Goal: Information Seeking & Learning: Understand process/instructions

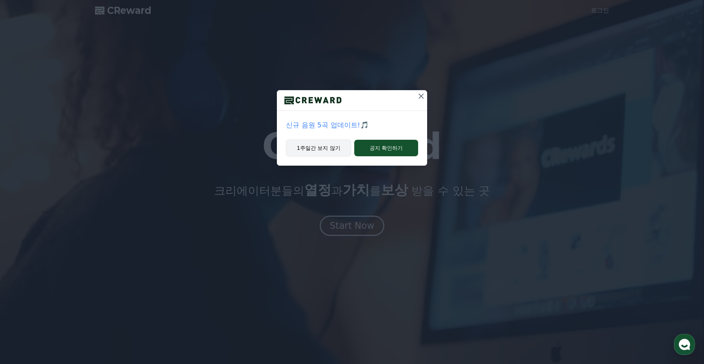
click at [325, 147] on button "1주일간 보지 않기" at bounding box center [318, 147] width 65 height 17
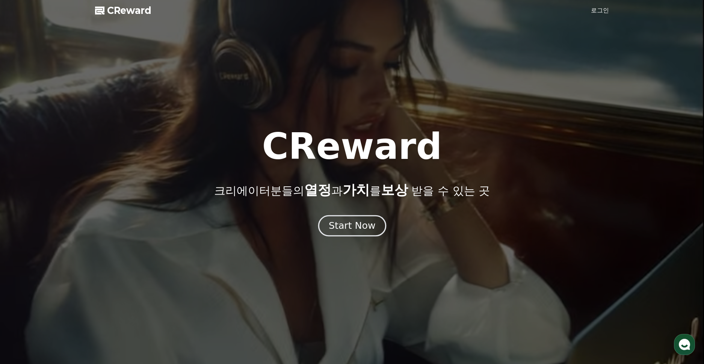
click at [372, 218] on button "Start Now" at bounding box center [352, 225] width 68 height 21
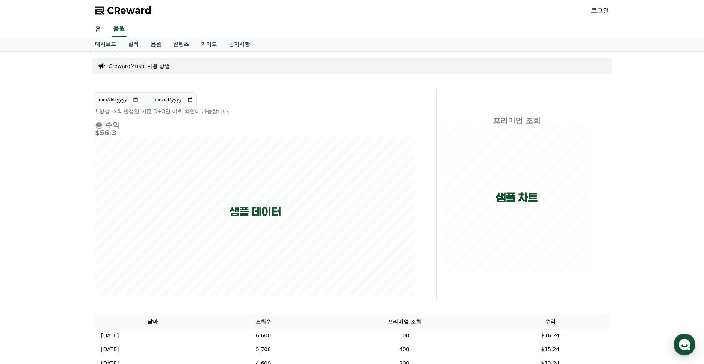
click at [149, 43] on link "음원" at bounding box center [156, 44] width 23 height 14
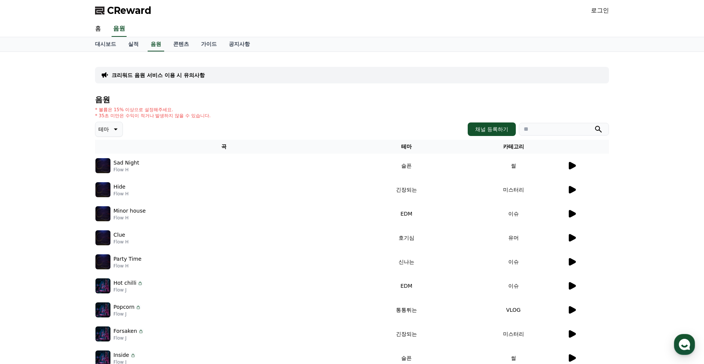
click at [574, 216] on icon at bounding box center [571, 213] width 9 height 9
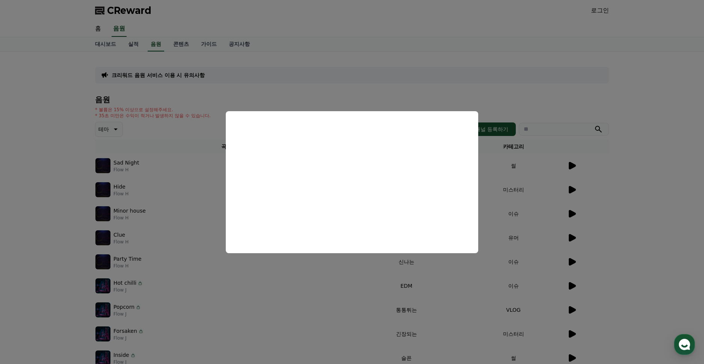
click at [603, 190] on button "close modal" at bounding box center [352, 182] width 704 height 364
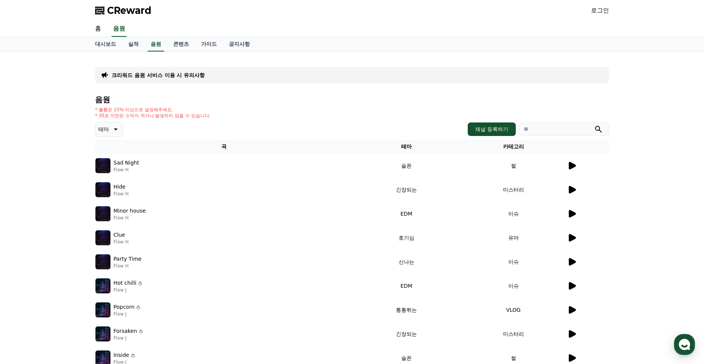
click at [603, 9] on link "로그인" at bounding box center [600, 10] width 18 height 9
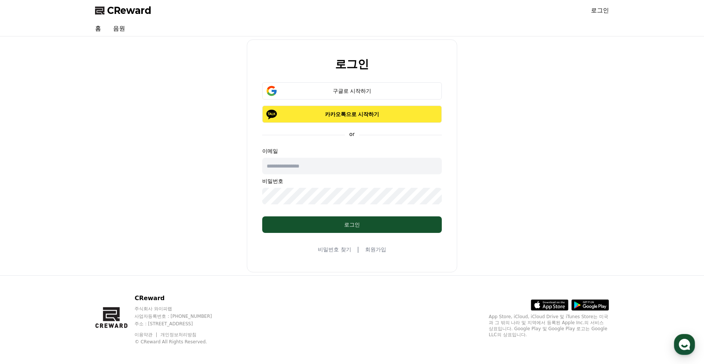
click at [338, 118] on button "카카오톡으로 시작하기" at bounding box center [352, 114] width 180 height 17
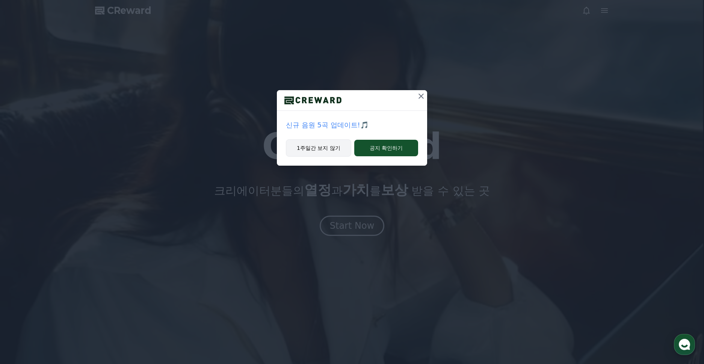
click at [312, 151] on button "1주일간 보지 않기" at bounding box center [318, 147] width 65 height 17
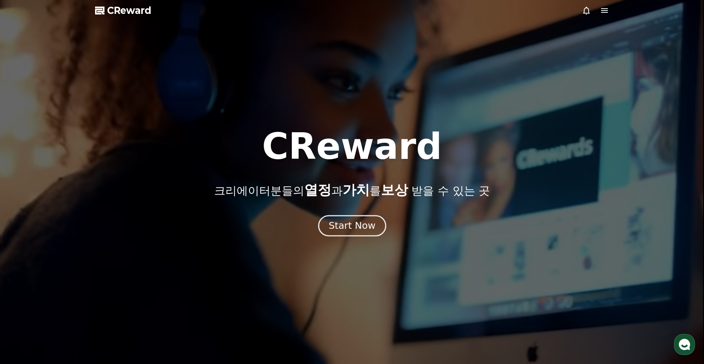
click at [339, 220] on div "Start Now" at bounding box center [352, 225] width 47 height 13
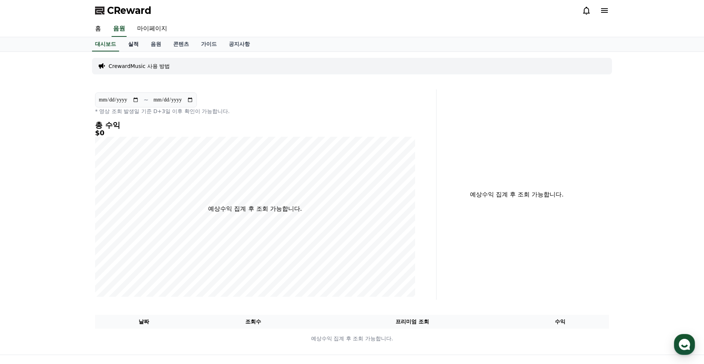
click at [132, 45] on link "실적" at bounding box center [133, 44] width 23 height 14
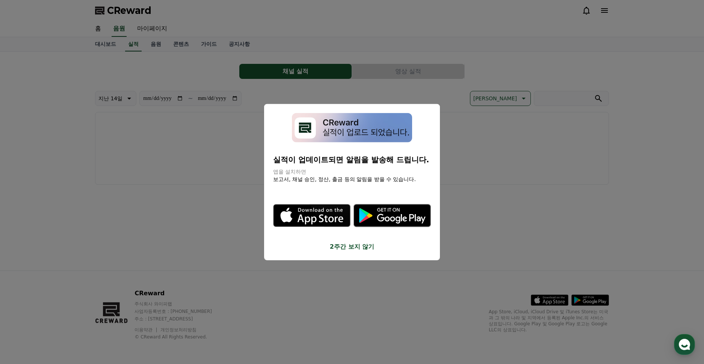
click at [157, 46] on button "close modal" at bounding box center [352, 182] width 704 height 364
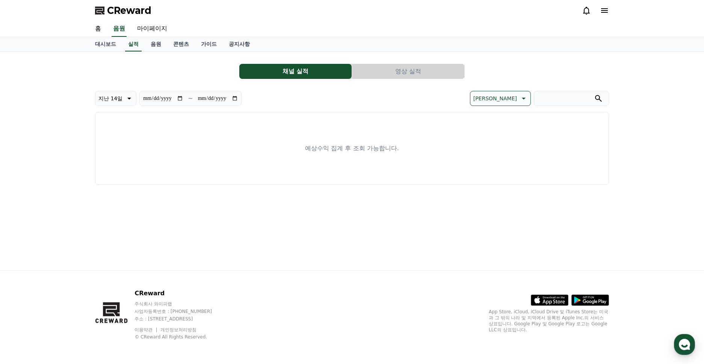
click at [157, 46] on link "음원" at bounding box center [156, 44] width 23 height 14
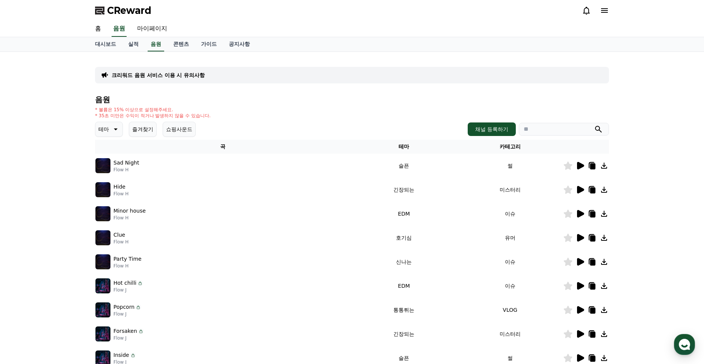
click at [581, 190] on icon at bounding box center [580, 190] width 7 height 8
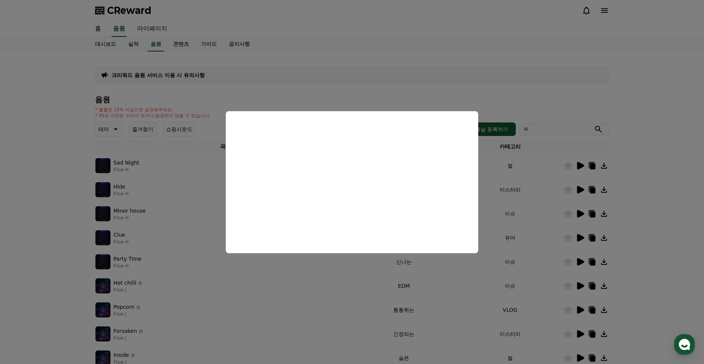
click at [638, 184] on button "close modal" at bounding box center [352, 182] width 704 height 364
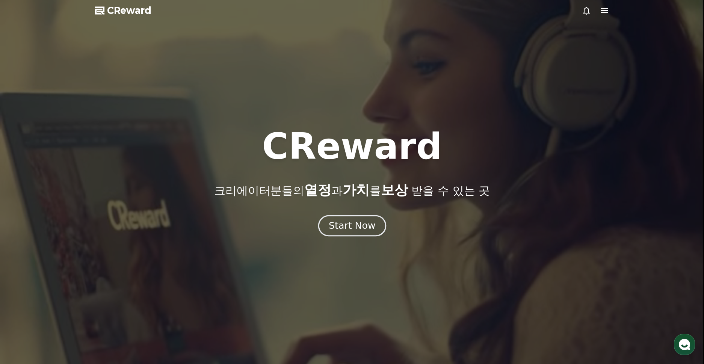
click at [351, 221] on div "Start Now" at bounding box center [352, 225] width 47 height 13
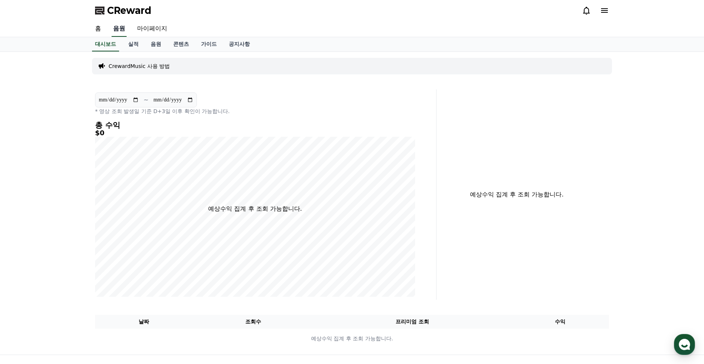
click at [115, 28] on link "음원" at bounding box center [119, 29] width 15 height 16
click at [95, 31] on link "홈" at bounding box center [98, 29] width 18 height 16
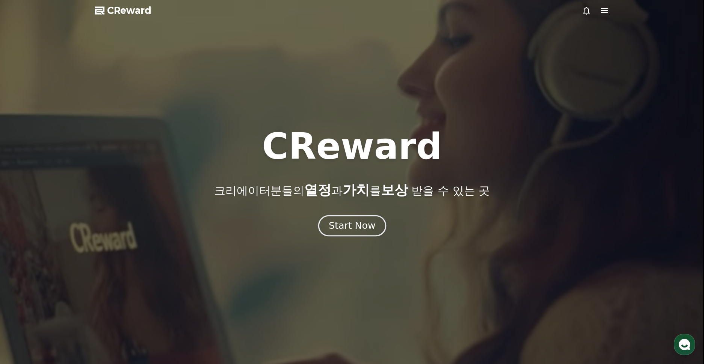
click at [378, 224] on button "Start Now" at bounding box center [352, 225] width 68 height 21
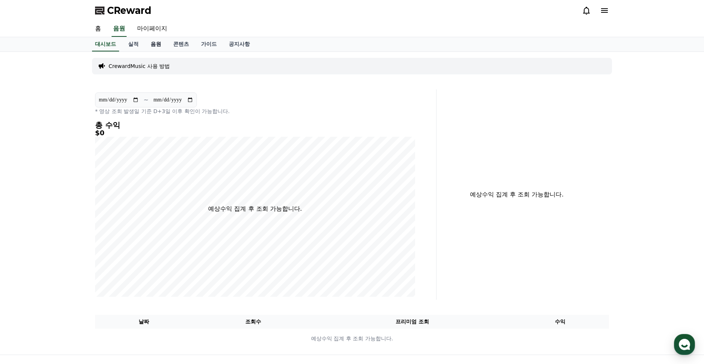
click at [148, 42] on link "음원" at bounding box center [156, 44] width 23 height 14
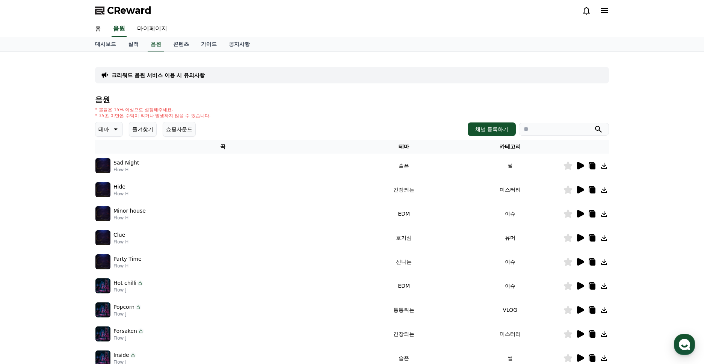
click at [112, 127] on icon at bounding box center [114, 129] width 9 height 9
click at [110, 210] on button "코믹한" at bounding box center [107, 210] width 22 height 17
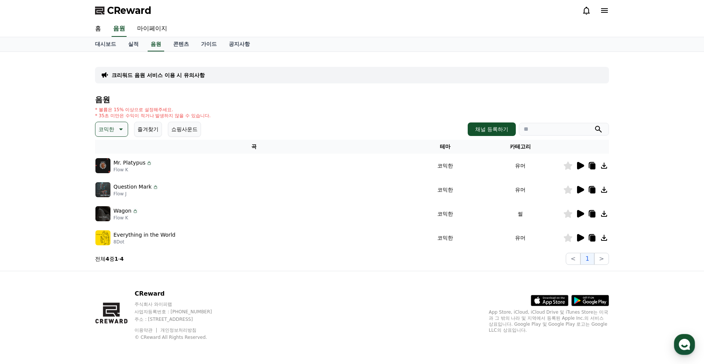
click at [580, 165] on icon at bounding box center [580, 166] width 7 height 8
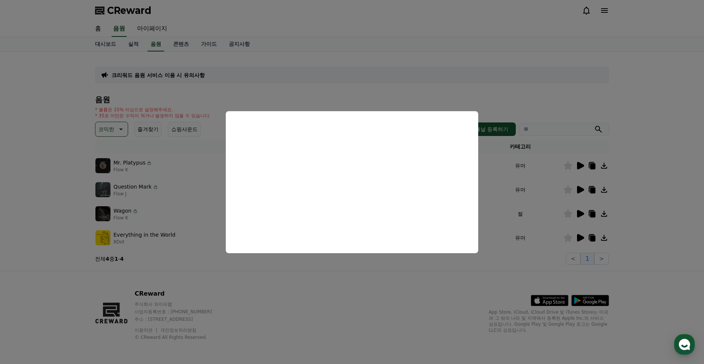
click at [36, 216] on button "close modal" at bounding box center [352, 182] width 704 height 364
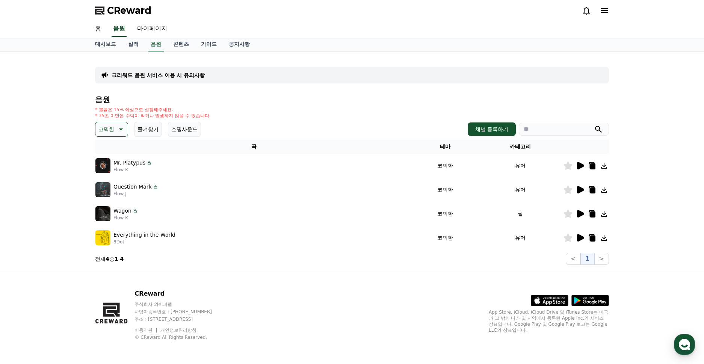
click at [583, 189] on icon at bounding box center [580, 190] width 7 height 8
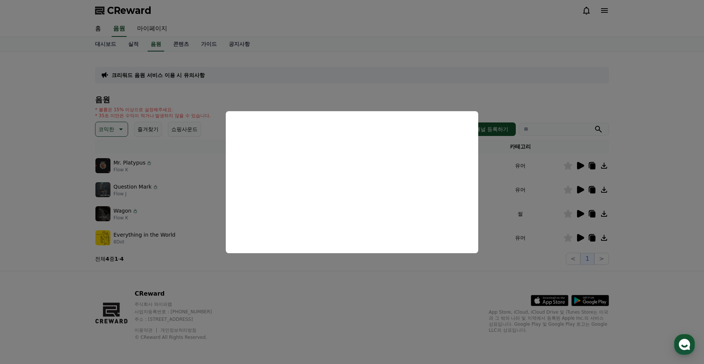
click at [53, 220] on button "close modal" at bounding box center [352, 182] width 704 height 364
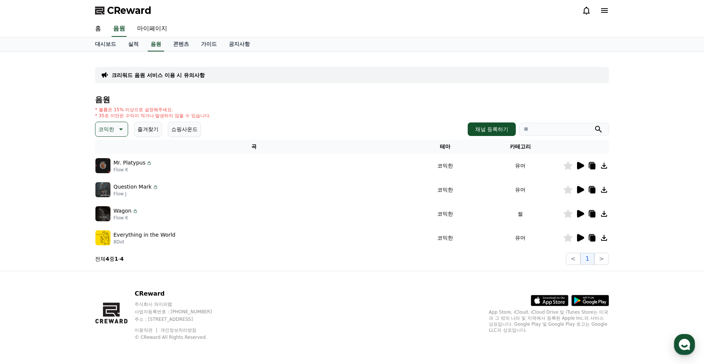
click at [581, 213] on icon at bounding box center [580, 214] width 7 height 8
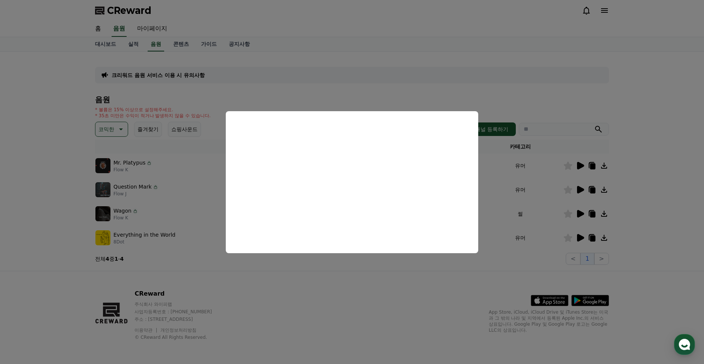
click at [50, 209] on button "close modal" at bounding box center [352, 182] width 704 height 364
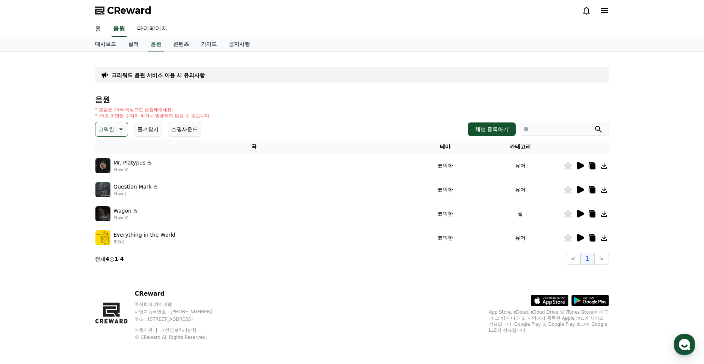
click at [580, 238] on icon at bounding box center [580, 238] width 7 height 8
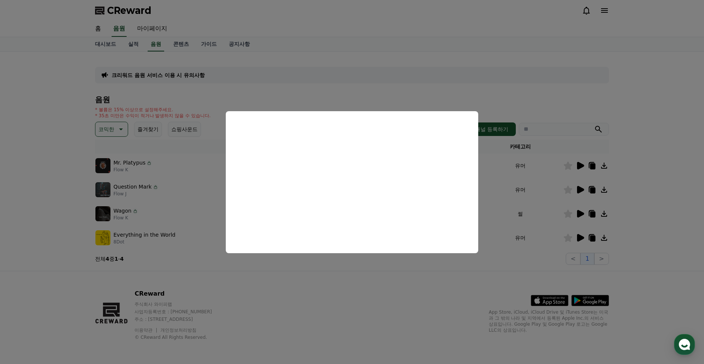
click at [64, 148] on button "close modal" at bounding box center [352, 182] width 704 height 364
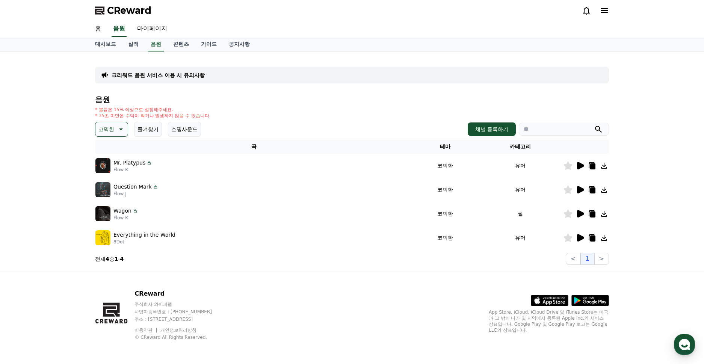
click at [123, 127] on button "코믹한" at bounding box center [111, 129] width 33 height 15
click at [110, 186] on button "호기심" at bounding box center [107, 188] width 22 height 17
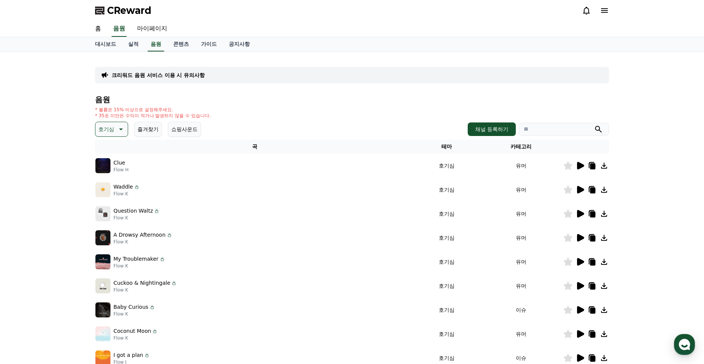
click at [579, 169] on icon at bounding box center [580, 166] width 7 height 8
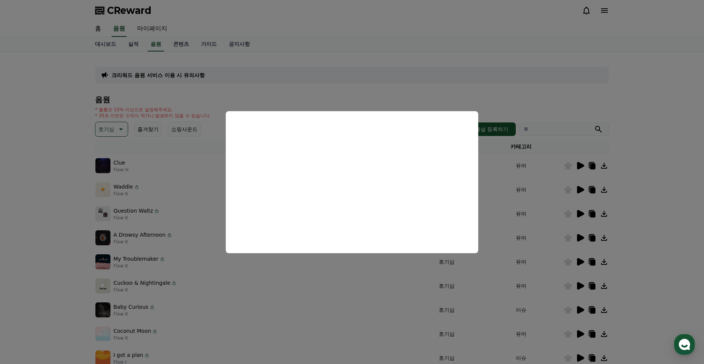
click at [35, 217] on button "close modal" at bounding box center [352, 182] width 704 height 364
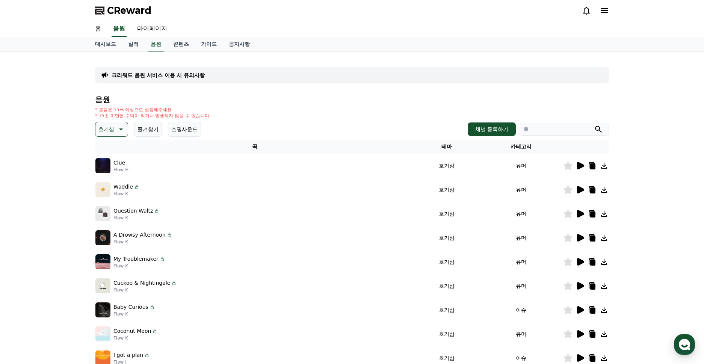
click at [579, 191] on icon at bounding box center [580, 190] width 7 height 8
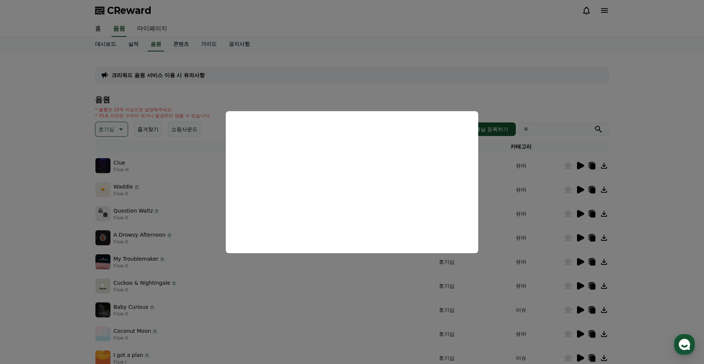
click at [53, 204] on button "close modal" at bounding box center [352, 182] width 704 height 364
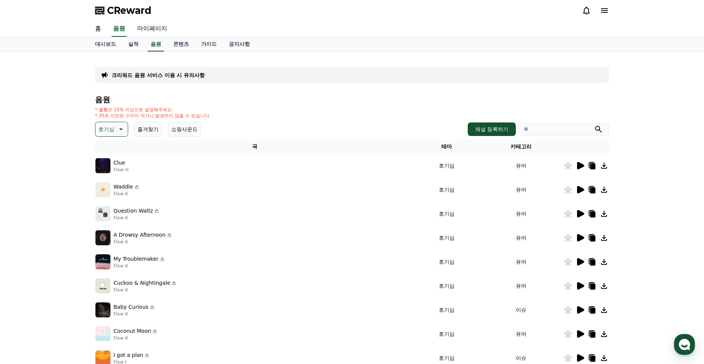
click at [579, 213] on icon at bounding box center [580, 214] width 7 height 8
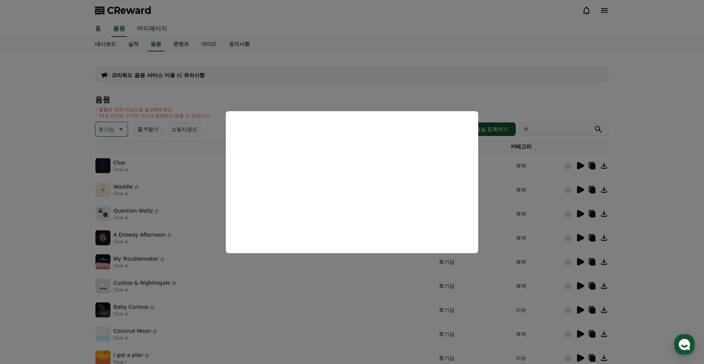
click at [31, 253] on button "close modal" at bounding box center [352, 182] width 704 height 364
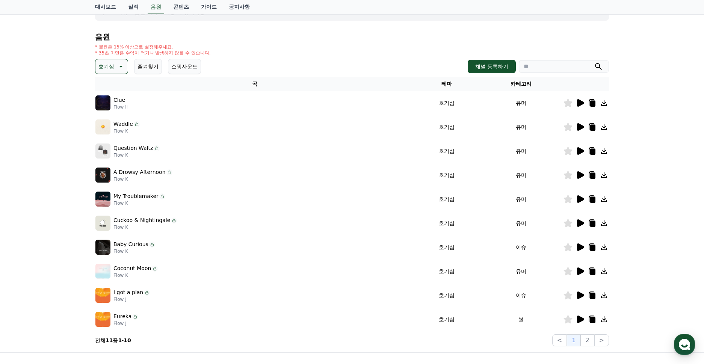
scroll to position [80, 0]
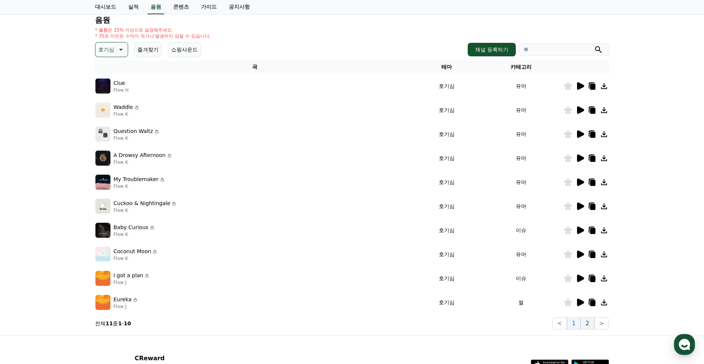
click at [589, 325] on button "2" at bounding box center [587, 323] width 14 height 12
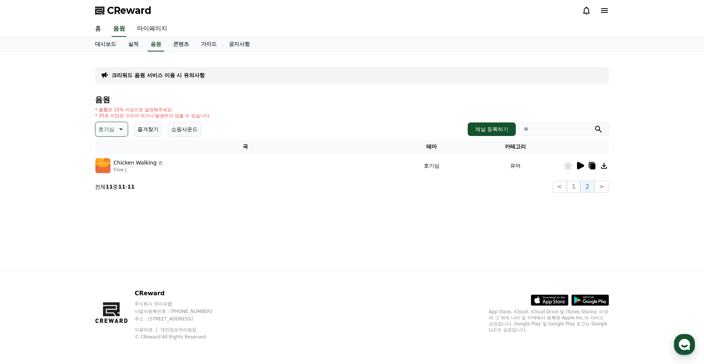
click at [580, 167] on icon at bounding box center [580, 166] width 7 height 8
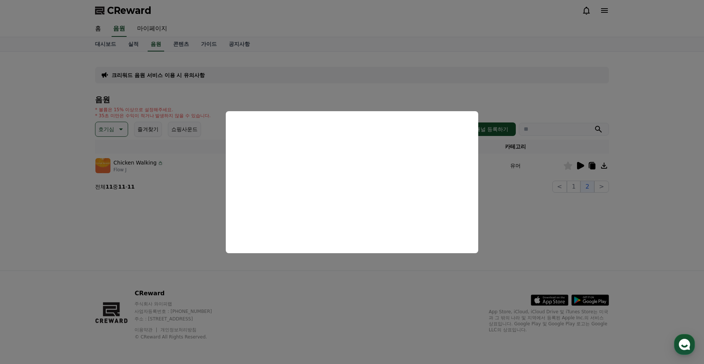
click at [40, 202] on button "close modal" at bounding box center [352, 182] width 704 height 364
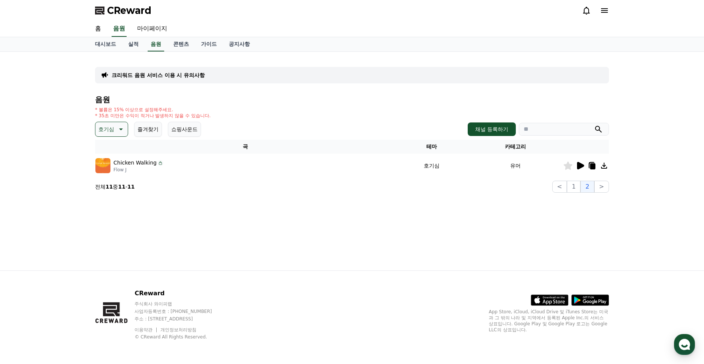
click at [119, 132] on icon at bounding box center [120, 129] width 9 height 9
click at [112, 167] on button "환상적인" at bounding box center [109, 168] width 27 height 17
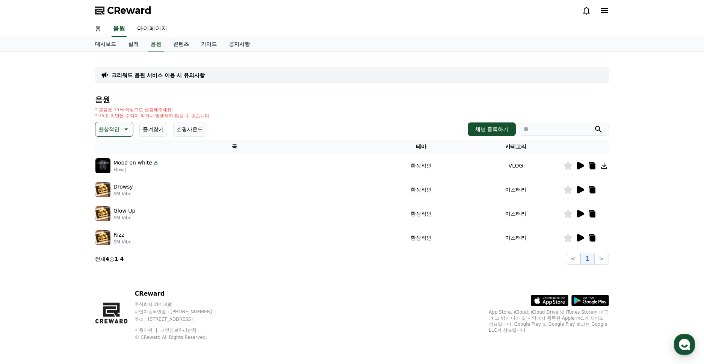
click at [580, 192] on icon at bounding box center [579, 189] width 9 height 9
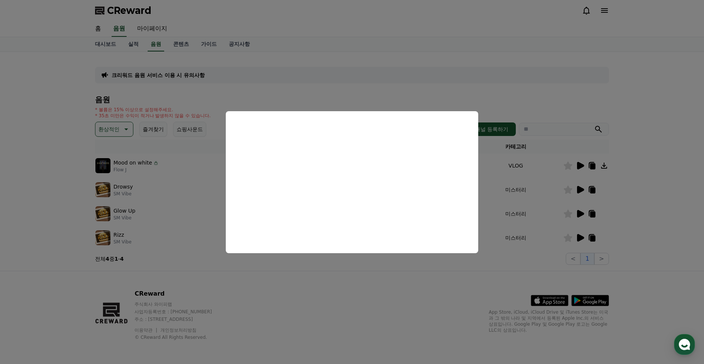
click at [45, 231] on button "close modal" at bounding box center [352, 182] width 704 height 364
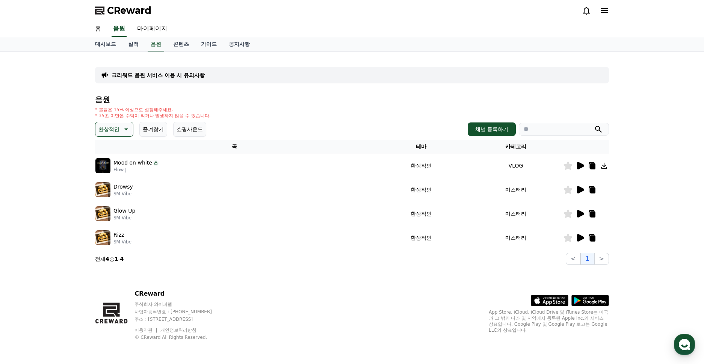
click at [580, 216] on icon at bounding box center [580, 214] width 7 height 8
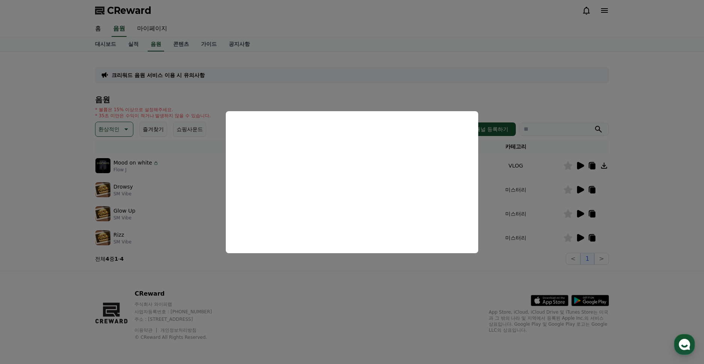
click at [63, 208] on button "close modal" at bounding box center [352, 182] width 704 height 364
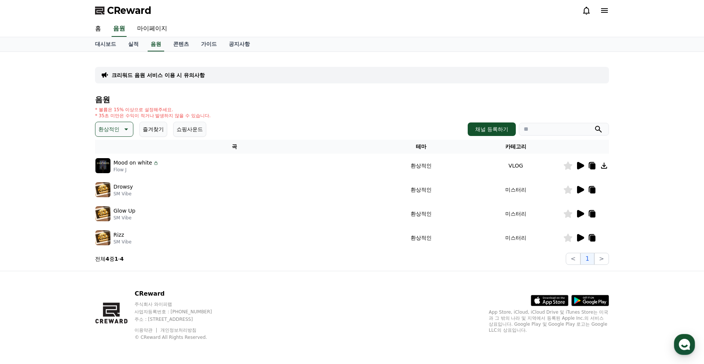
click at [581, 239] on icon at bounding box center [580, 238] width 7 height 8
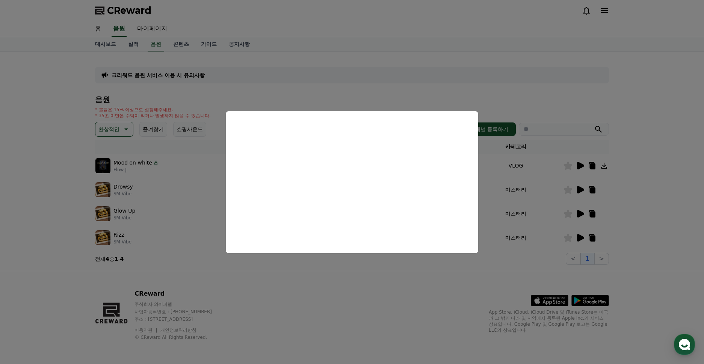
click at [0, 225] on button "close modal" at bounding box center [352, 182] width 704 height 364
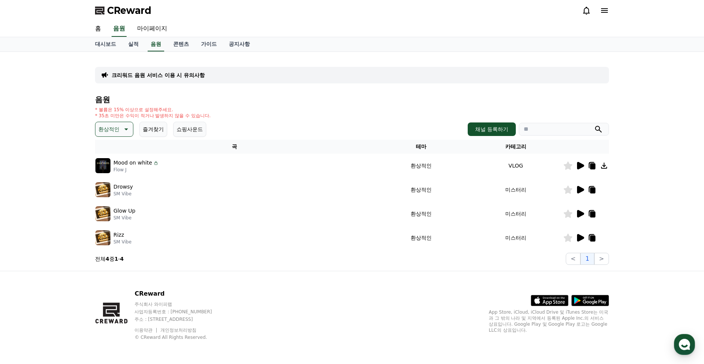
click at [123, 127] on icon at bounding box center [125, 129] width 9 height 9
click at [107, 177] on button "반전" at bounding box center [104, 177] width 17 height 17
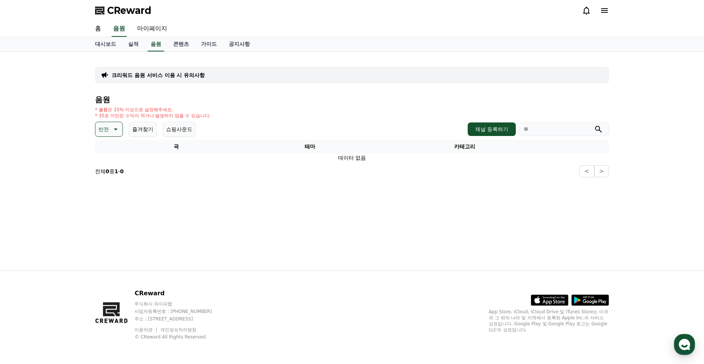
click at [114, 133] on icon at bounding box center [114, 129] width 9 height 9
click at [103, 191] on button "밝은" at bounding box center [104, 192] width 17 height 17
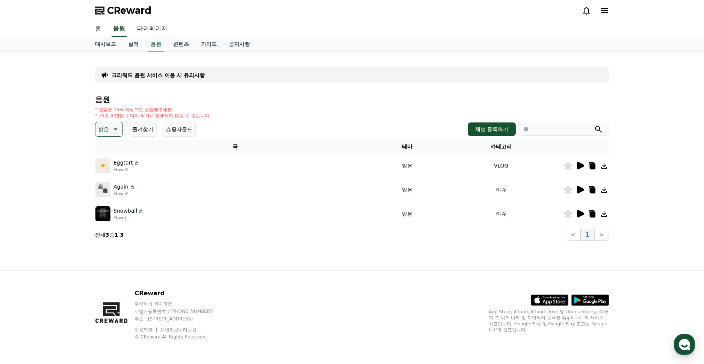
click at [581, 166] on icon at bounding box center [580, 166] width 7 height 8
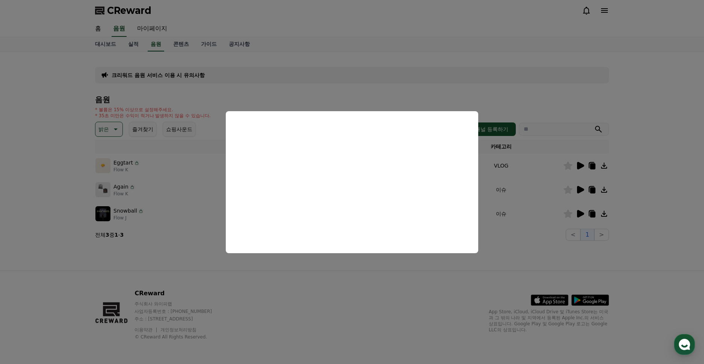
click at [35, 250] on button "close modal" at bounding box center [352, 182] width 704 height 364
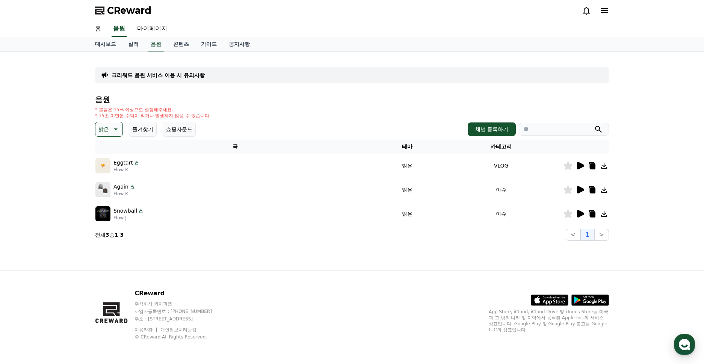
click at [580, 187] on icon at bounding box center [580, 190] width 7 height 8
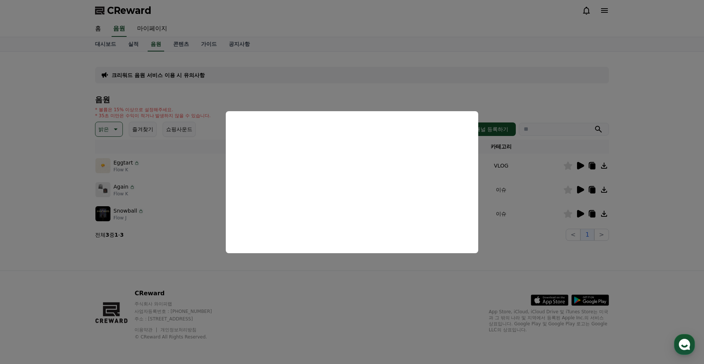
click at [71, 192] on button "close modal" at bounding box center [352, 182] width 704 height 364
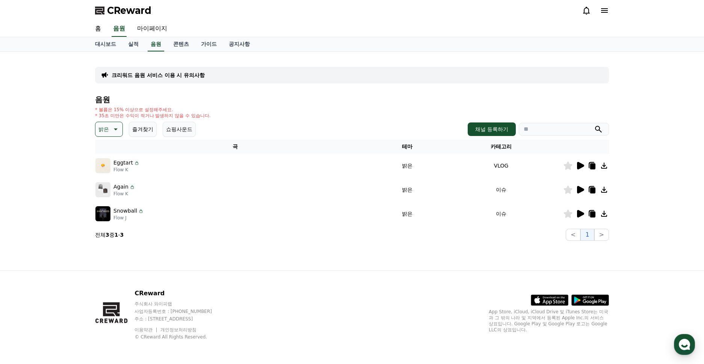
click at [580, 212] on icon at bounding box center [580, 214] width 7 height 8
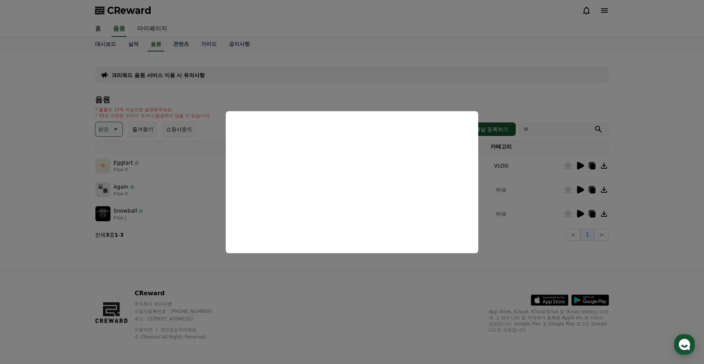
click at [15, 145] on button "close modal" at bounding box center [352, 182] width 704 height 364
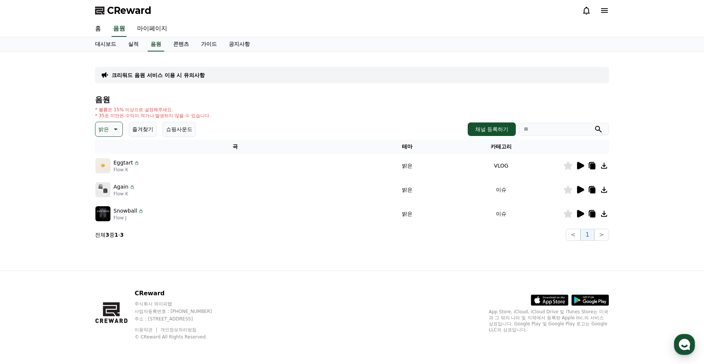
click at [116, 130] on icon at bounding box center [114, 129] width 9 height 9
click at [108, 189] on button "EDM" at bounding box center [105, 189] width 18 height 17
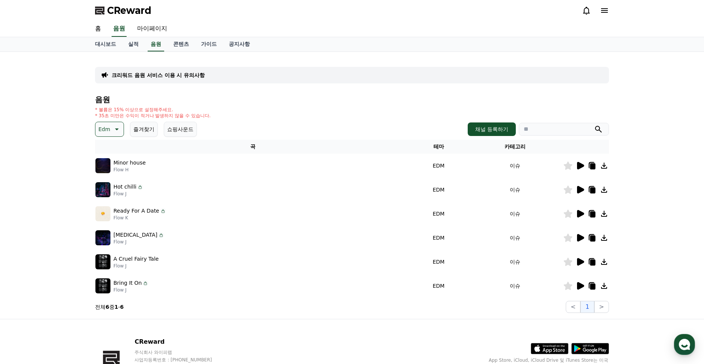
click at [583, 165] on icon at bounding box center [580, 166] width 7 height 8
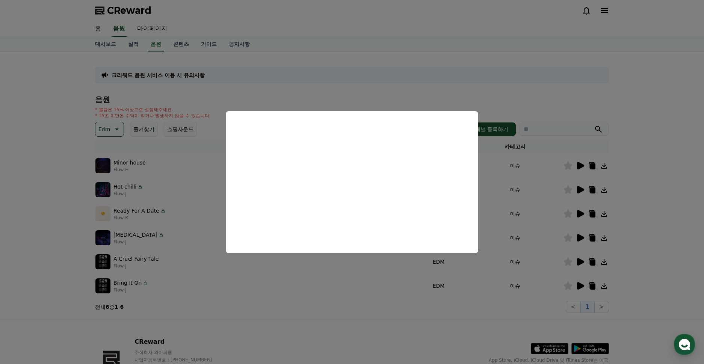
click at [68, 167] on button "close modal" at bounding box center [352, 182] width 704 height 364
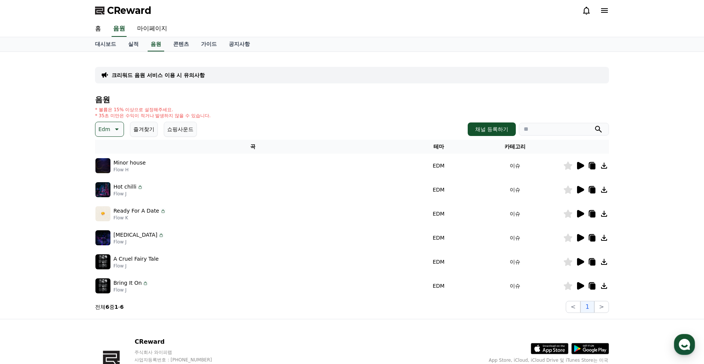
click at [581, 187] on icon at bounding box center [579, 189] width 9 height 9
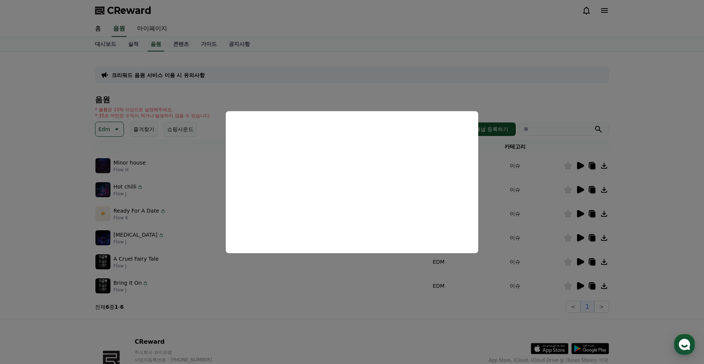
click at [54, 197] on button "close modal" at bounding box center [352, 182] width 704 height 364
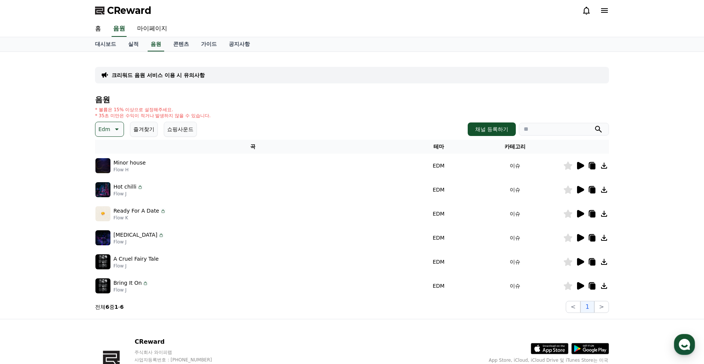
click at [578, 215] on icon at bounding box center [580, 214] width 7 height 8
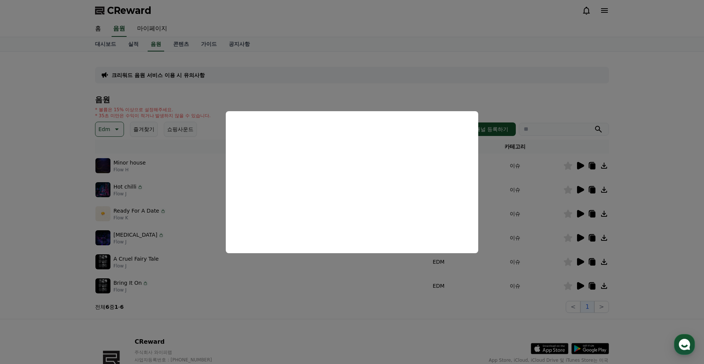
click at [70, 199] on button "close modal" at bounding box center [352, 182] width 704 height 364
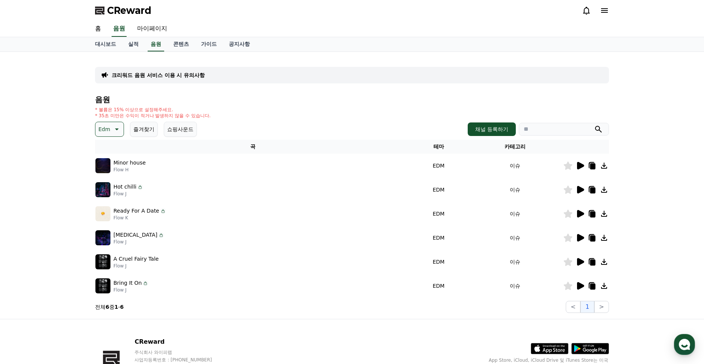
click at [113, 130] on icon at bounding box center [116, 129] width 9 height 9
click at [109, 178] on button "그루브" at bounding box center [107, 182] width 22 height 17
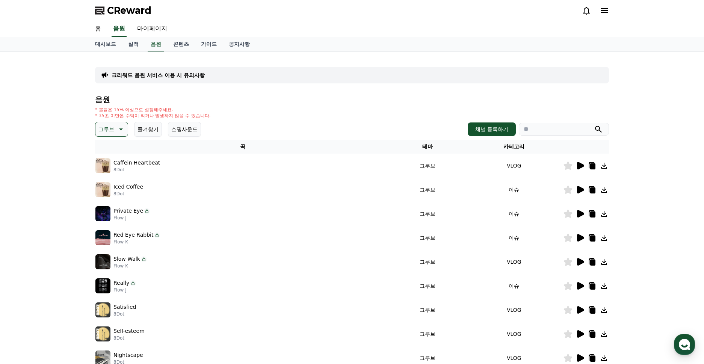
click at [583, 166] on icon at bounding box center [580, 166] width 7 height 8
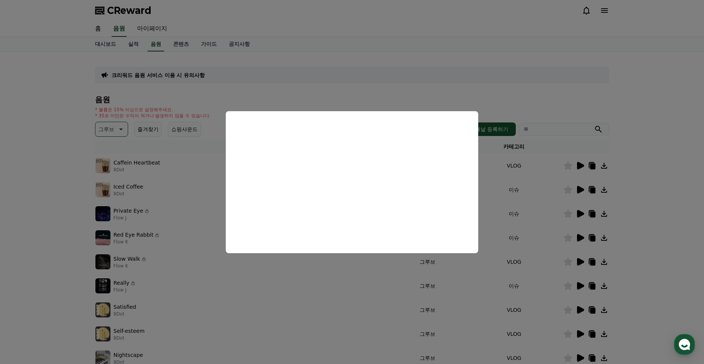
click at [7, 172] on button "close modal" at bounding box center [352, 182] width 704 height 364
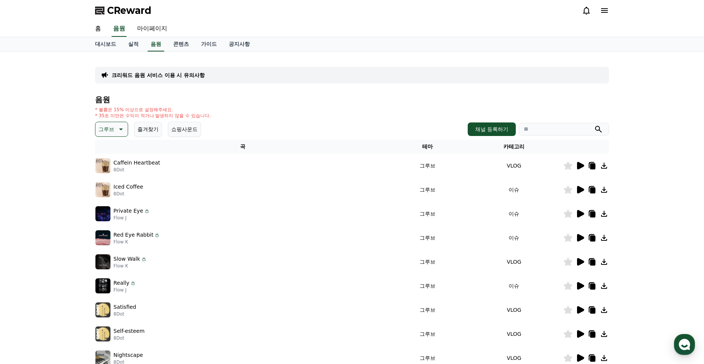
click at [582, 187] on icon at bounding box center [579, 189] width 9 height 9
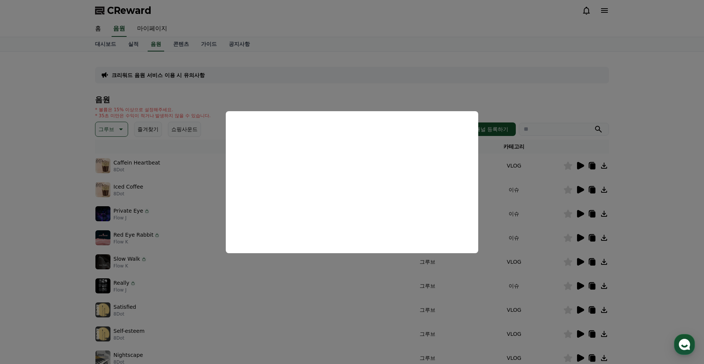
click at [39, 234] on button "close modal" at bounding box center [352, 182] width 704 height 364
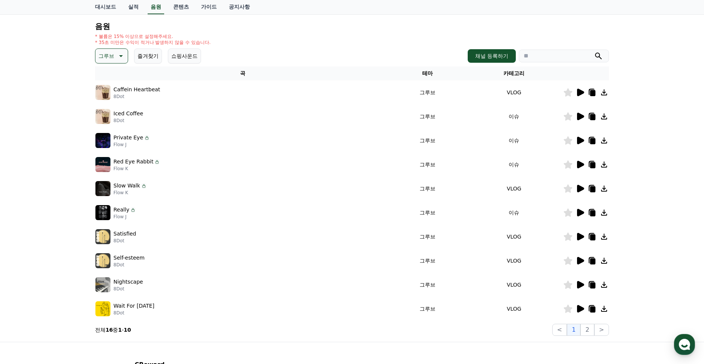
scroll to position [53, 0]
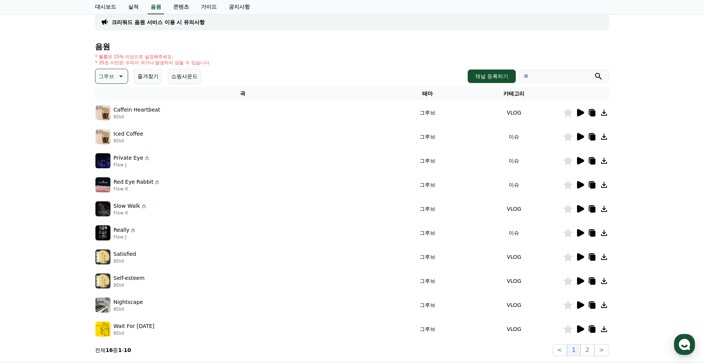
click at [580, 256] on icon at bounding box center [580, 257] width 7 height 8
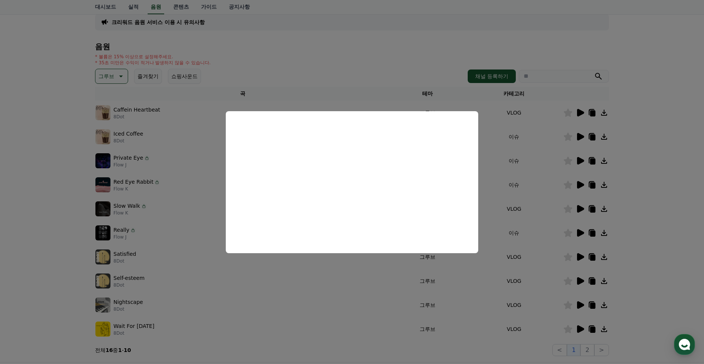
click at [9, 206] on button "close modal" at bounding box center [352, 182] width 704 height 364
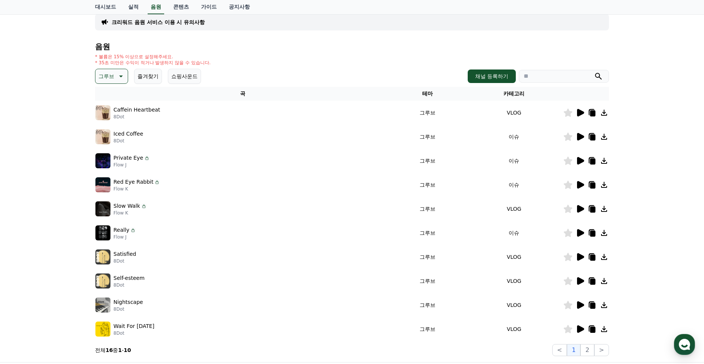
click at [123, 73] on button "그루브" at bounding box center [111, 76] width 33 height 15
click at [62, 260] on div "크리워드 음원 서비스 이용 시 유의사항 음원 * 볼륨은 15% 이상으로 설정해주세요. * 35초 미만은 수익이 적거나 발생하지 않을 수 있습니…" at bounding box center [352, 180] width 704 height 363
click at [579, 257] on icon at bounding box center [580, 257] width 7 height 8
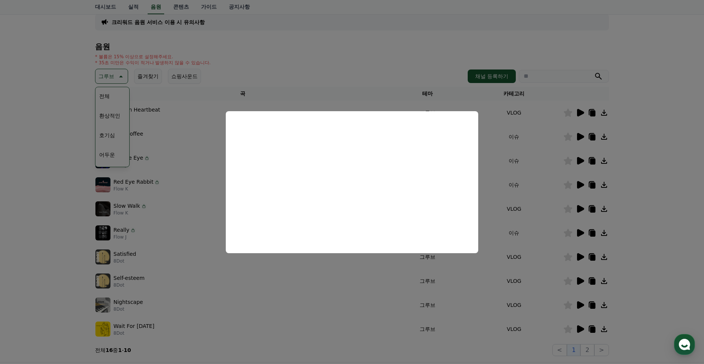
click at [67, 283] on button "close modal" at bounding box center [352, 182] width 704 height 364
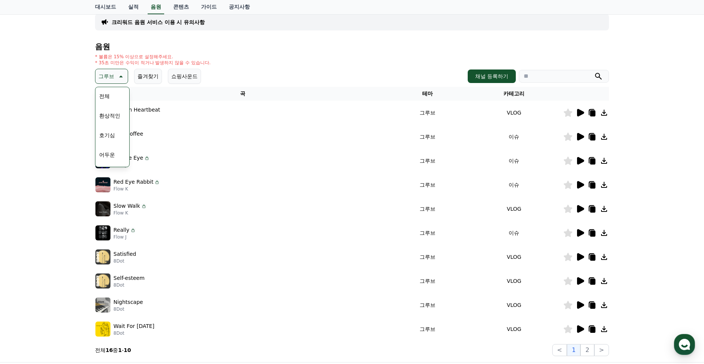
click at [570, 259] on icon at bounding box center [568, 257] width 9 height 8
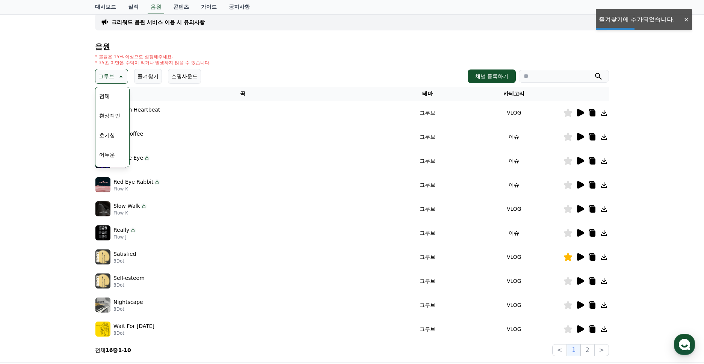
click at [579, 280] on icon at bounding box center [580, 281] width 7 height 8
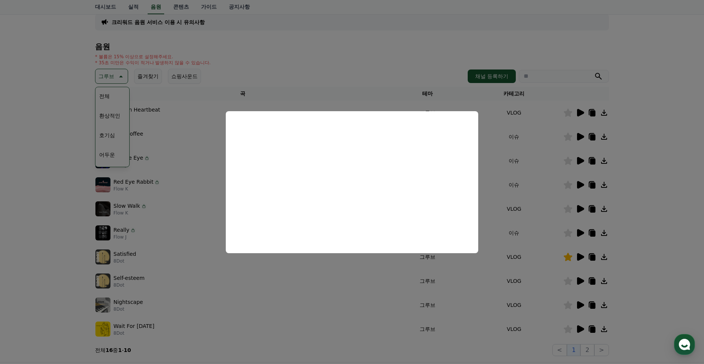
click at [29, 289] on button "close modal" at bounding box center [352, 182] width 704 height 364
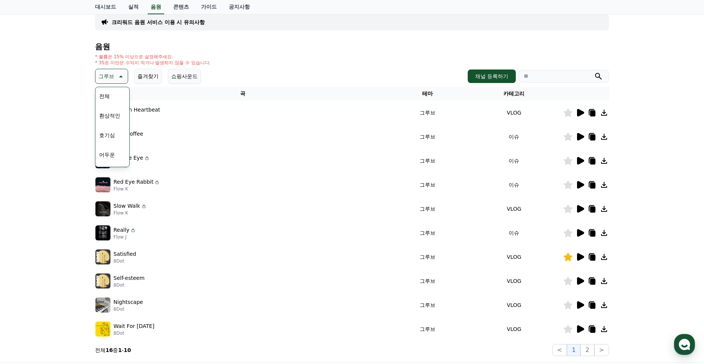
click at [582, 306] on icon at bounding box center [580, 305] width 7 height 8
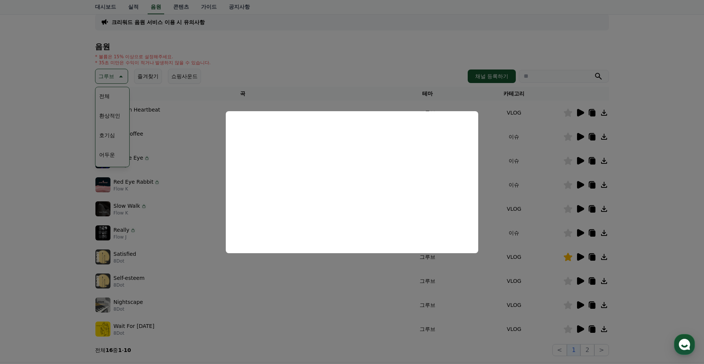
click at [44, 229] on button "close modal" at bounding box center [352, 182] width 704 height 364
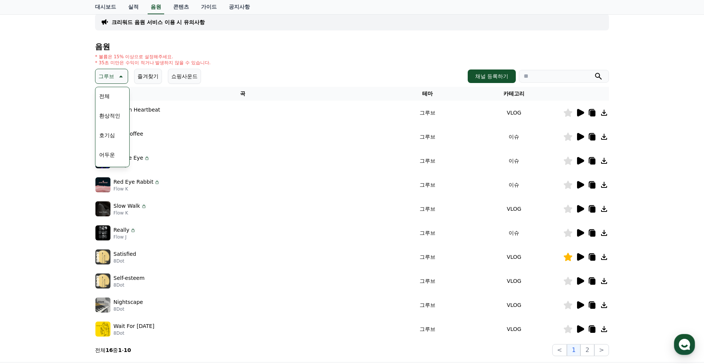
click at [603, 257] on icon at bounding box center [604, 257] width 6 height 6
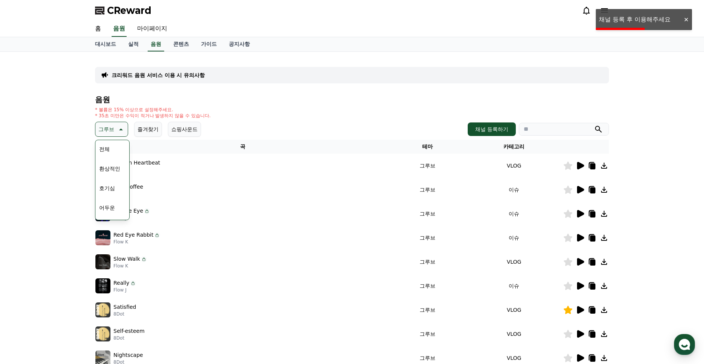
click at [687, 19] on div at bounding box center [686, 19] width 12 height 7
click at [231, 47] on link "공지사항" at bounding box center [239, 44] width 33 height 14
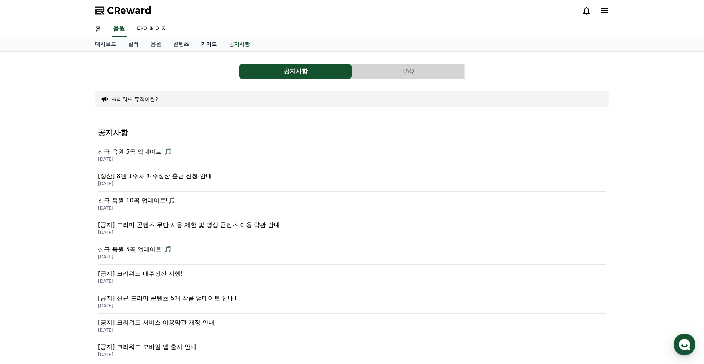
click at [195, 48] on link "가이드" at bounding box center [209, 44] width 28 height 14
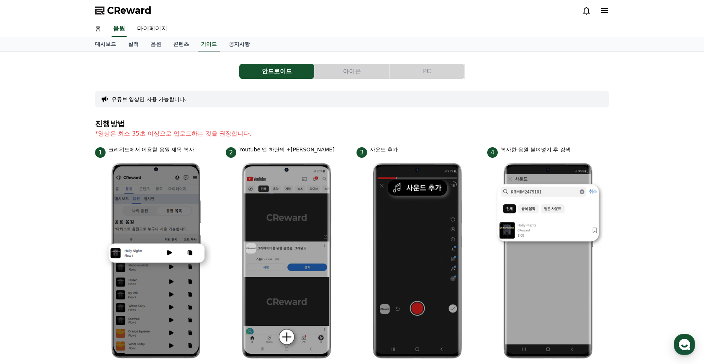
click at [419, 71] on button "PC" at bounding box center [427, 71] width 75 height 15
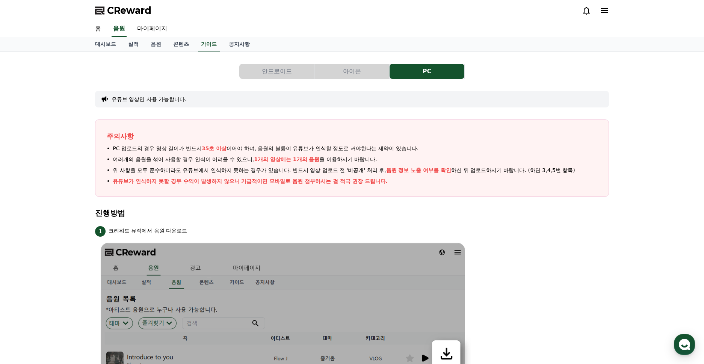
click at [335, 76] on button "아이폰" at bounding box center [351, 71] width 75 height 15
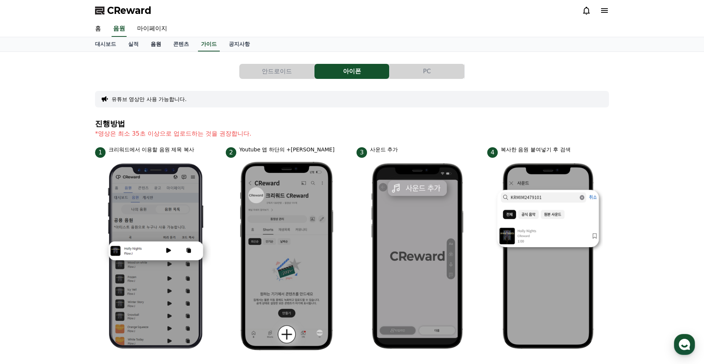
click at [147, 47] on link "음원" at bounding box center [156, 44] width 23 height 14
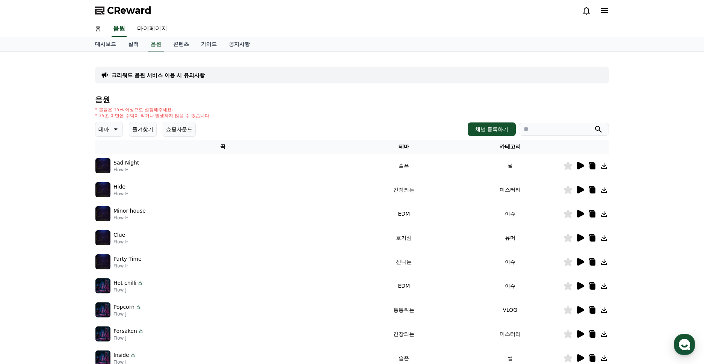
click at [143, 130] on button "즐겨찾기" at bounding box center [143, 129] width 28 height 15
